Goal: Transaction & Acquisition: Register for event/course

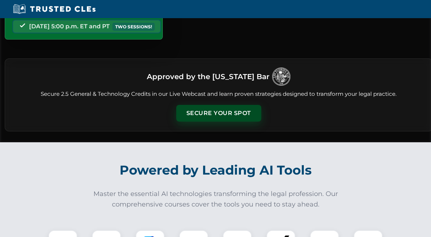
click at [214, 117] on button "Secure Your Spot" at bounding box center [218, 113] width 85 height 17
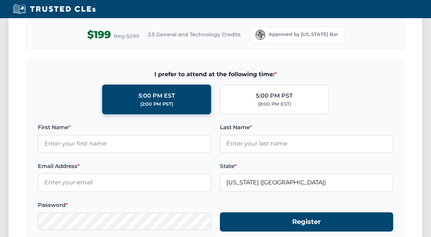
scroll to position [667, 0]
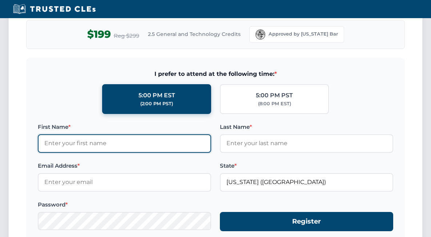
click at [72, 141] on input "First Name *" at bounding box center [124, 144] width 173 height 18
type input "John"
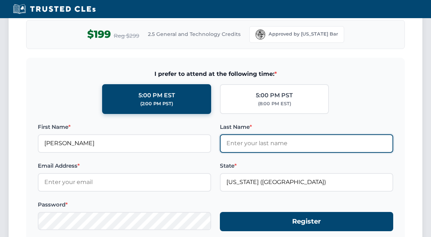
click at [239, 145] on input "Last Name *" at bounding box center [306, 144] width 173 height 18
type input "Mills"
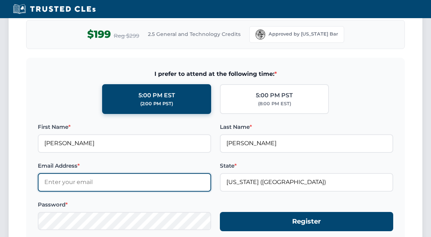
click at [109, 178] on input "Email Address *" at bounding box center [124, 182] width 173 height 18
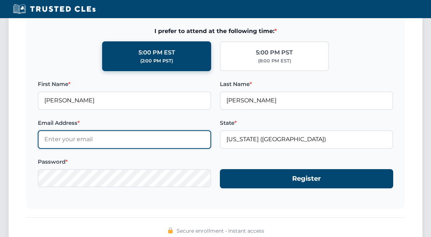
scroll to position [727, 0]
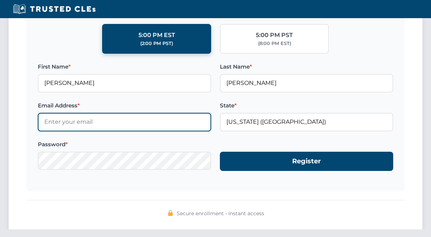
click at [97, 123] on input "Email Address *" at bounding box center [124, 122] width 173 height 18
click at [73, 124] on input "Email Address *" at bounding box center [124, 122] width 173 height 18
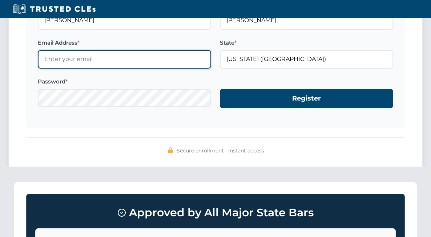
scroll to position [800, 0]
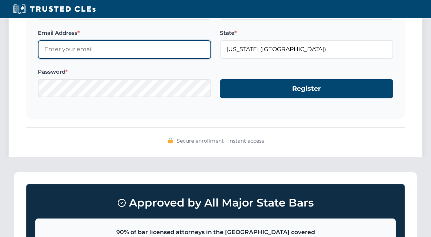
click at [95, 52] on input "Email Address *" at bounding box center [124, 49] width 173 height 18
click at [91, 50] on input "jmills@" at bounding box center [124, 49] width 173 height 18
type input "jmills@michlesbooth.com"
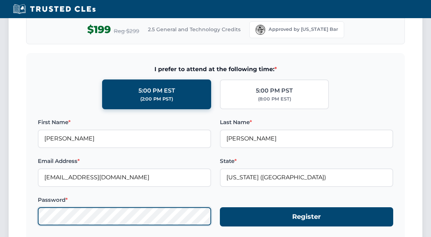
scroll to position [691, 0]
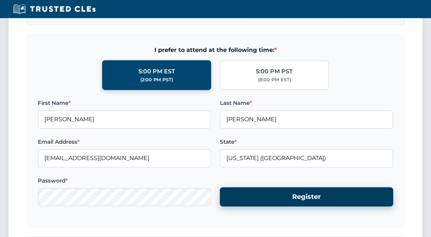
click at [285, 199] on button "Register" at bounding box center [306, 197] width 173 height 19
click at [307, 195] on button "Register" at bounding box center [306, 197] width 173 height 19
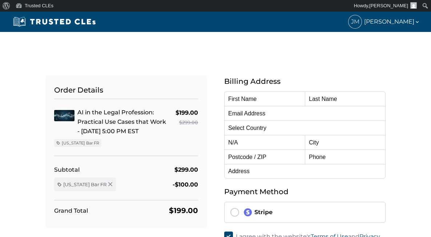
type input "[PERSON_NAME]"
type input "[EMAIL_ADDRESS][DOMAIN_NAME]"
select select "United States"
radio input "true"
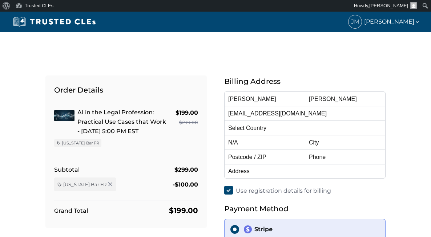
select select "Florida"
click at [244, 98] on input "John" at bounding box center [264, 99] width 81 height 15
type input "Elizabeth"
type input "Pensacola"
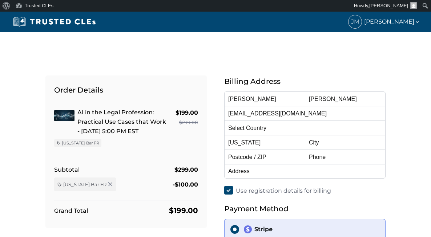
type input "32503"
type input "8504384848"
type input "501 Brent Lane"
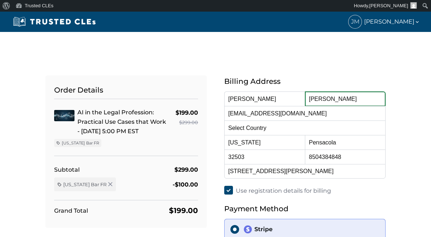
click at [337, 104] on input "Mills" at bounding box center [345, 99] width 81 height 15
type input "Chaloupka"
click at [355, 184] on div "Billing Address First Name Elizabeth Last Name Chaloupka Email Address jmills@m…" at bounding box center [304, 184] width 161 height 217
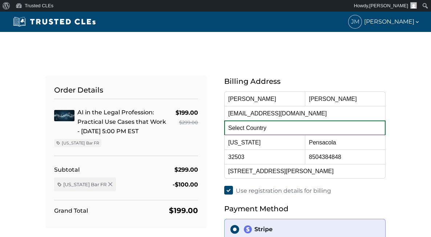
click at [258, 131] on select "Select Country Afghanistan Aland Islands Albania Algeria American Samoa Andorra…" at bounding box center [304, 128] width 161 height 15
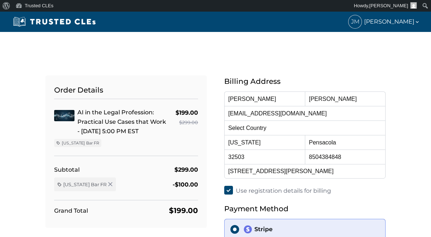
click at [366, 185] on div "Billing Address First Name Elizabeth Last Name Chaloupka Email Address jmills@m…" at bounding box center [304, 184] width 161 height 217
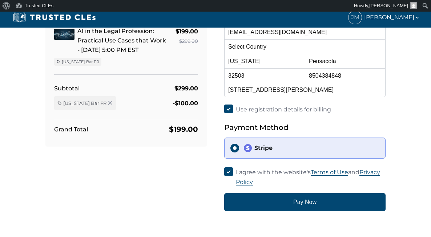
scroll to position [109, 0]
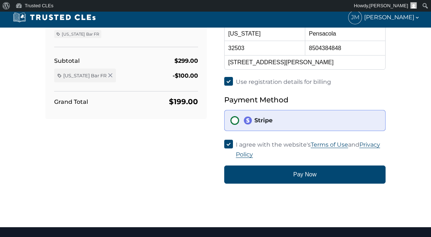
click at [236, 121] on input "Stripe" at bounding box center [235, 120] width 9 height 9
click at [316, 99] on h5 "Payment Method" at bounding box center [304, 100] width 161 height 12
click at [228, 81] on input "Use registration details for billing" at bounding box center [228, 81] width 9 height 9
checkbox input "false"
select select
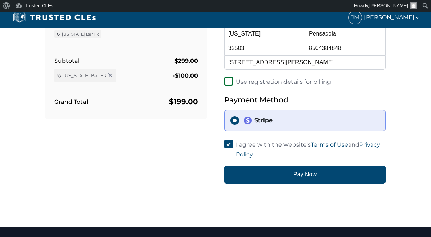
select select
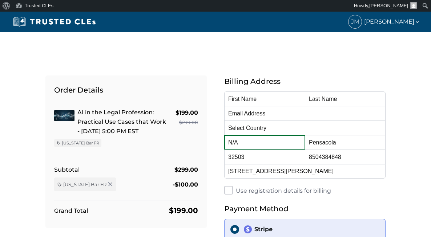
click at [262, 144] on select "N/A" at bounding box center [264, 142] width 81 height 15
click at [195, 67] on div "Order Details AI in the Legal Profession: Practical Use Cases that Work - 10/15…" at bounding box center [216, 175] width 358 height 235
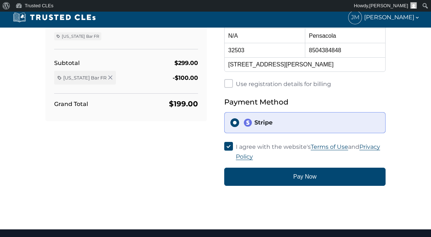
scroll to position [109, 0]
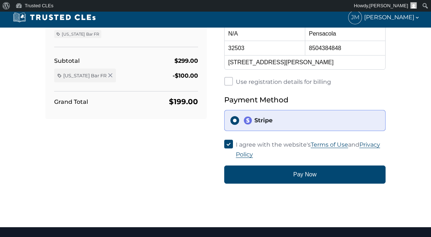
click at [271, 119] on div "Stripe" at bounding box center [312, 120] width 136 height 9
click at [239, 119] on input "Stripe" at bounding box center [235, 120] width 9 height 9
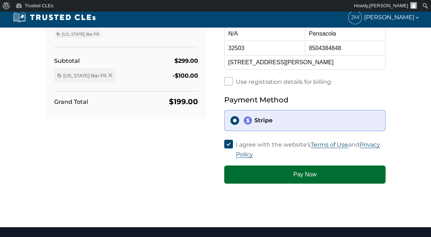
click at [309, 166] on button "Pay Now" at bounding box center [304, 175] width 161 height 18
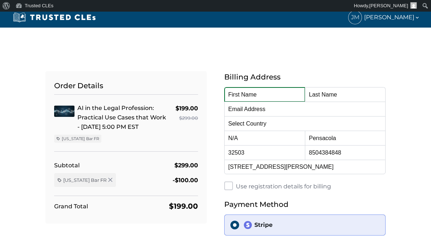
scroll to position [0, 0]
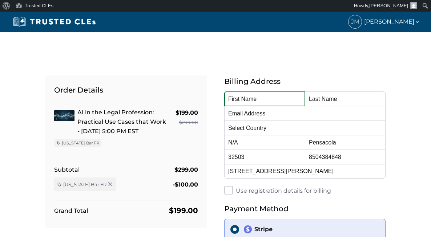
click at [268, 99] on input "text" at bounding box center [264, 99] width 81 height 15
type input "Elizabeth"
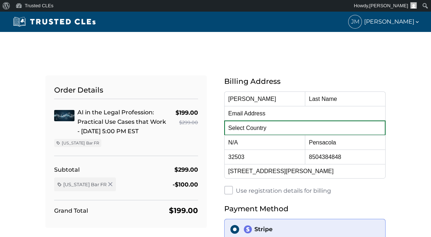
select select "United States"
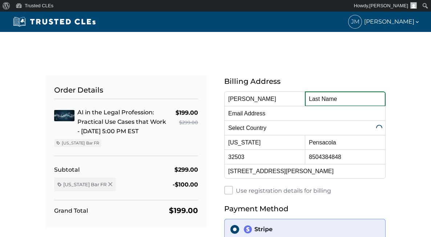
click at [324, 101] on input "text" at bounding box center [345, 99] width 81 height 15
type input "Chaloupka"
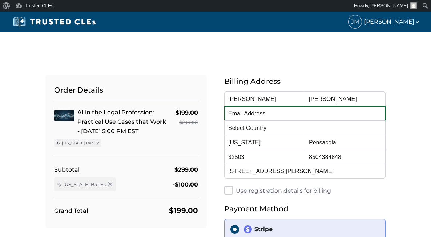
click at [253, 116] on input "email" at bounding box center [304, 113] width 161 height 15
type input "[EMAIL_ADDRESS][DOMAIN_NAME]"
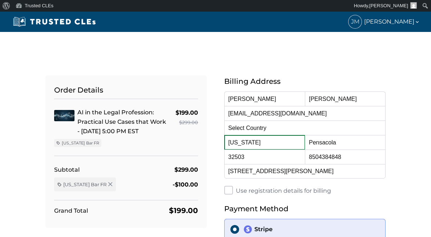
click at [234, 141] on select "Alabama Alaska American Samoa Arizona Arkansas Baker Island California Colorado…" at bounding box center [264, 142] width 81 height 15
select select "Florida"
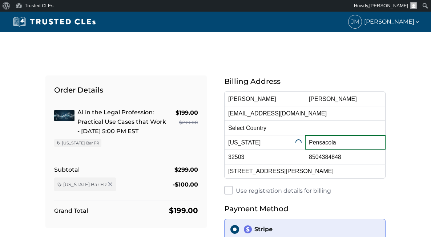
click at [345, 141] on input "Pensacola" at bounding box center [345, 142] width 81 height 15
click at [325, 187] on label "Use registration details for billing" at bounding box center [283, 191] width 95 height 10
click at [233, 187] on input "Use registration details for billing" at bounding box center [228, 190] width 9 height 9
checkbox input "true"
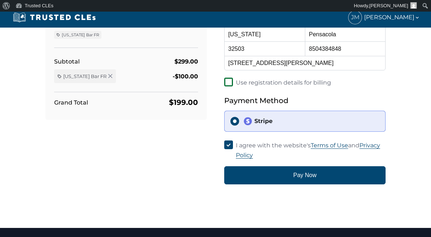
scroll to position [109, 0]
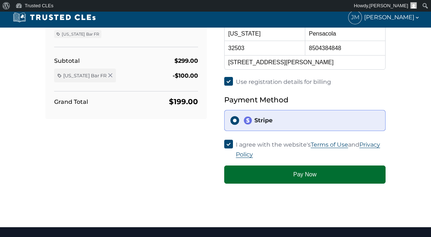
click at [307, 168] on button "Pay Now" at bounding box center [304, 175] width 161 height 18
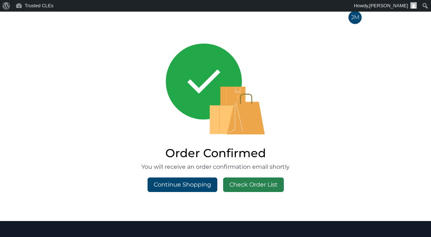
click at [252, 189] on link "Check Order List" at bounding box center [253, 185] width 61 height 15
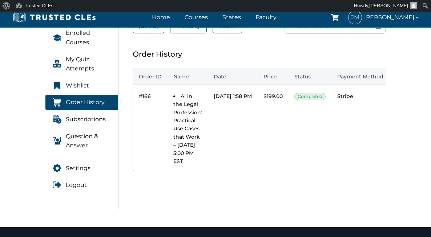
scroll to position [145, 0]
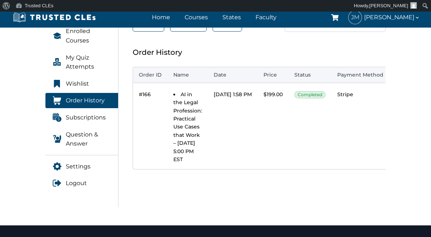
click at [409, 93] on link "Invoice" at bounding box center [409, 94] width 28 height 11
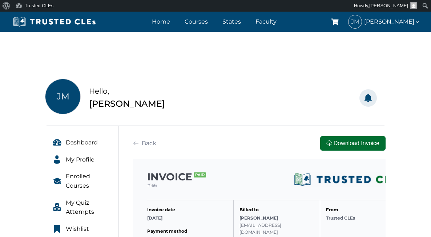
click at [376, 144] on button "Download Invoice" at bounding box center [352, 143] width 65 height 15
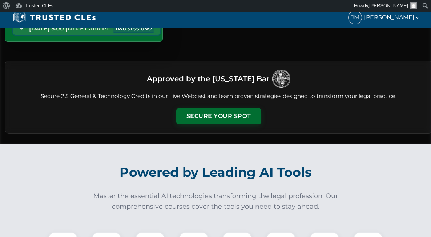
scroll to position [182, 0]
